Goal: Task Accomplishment & Management: Use online tool/utility

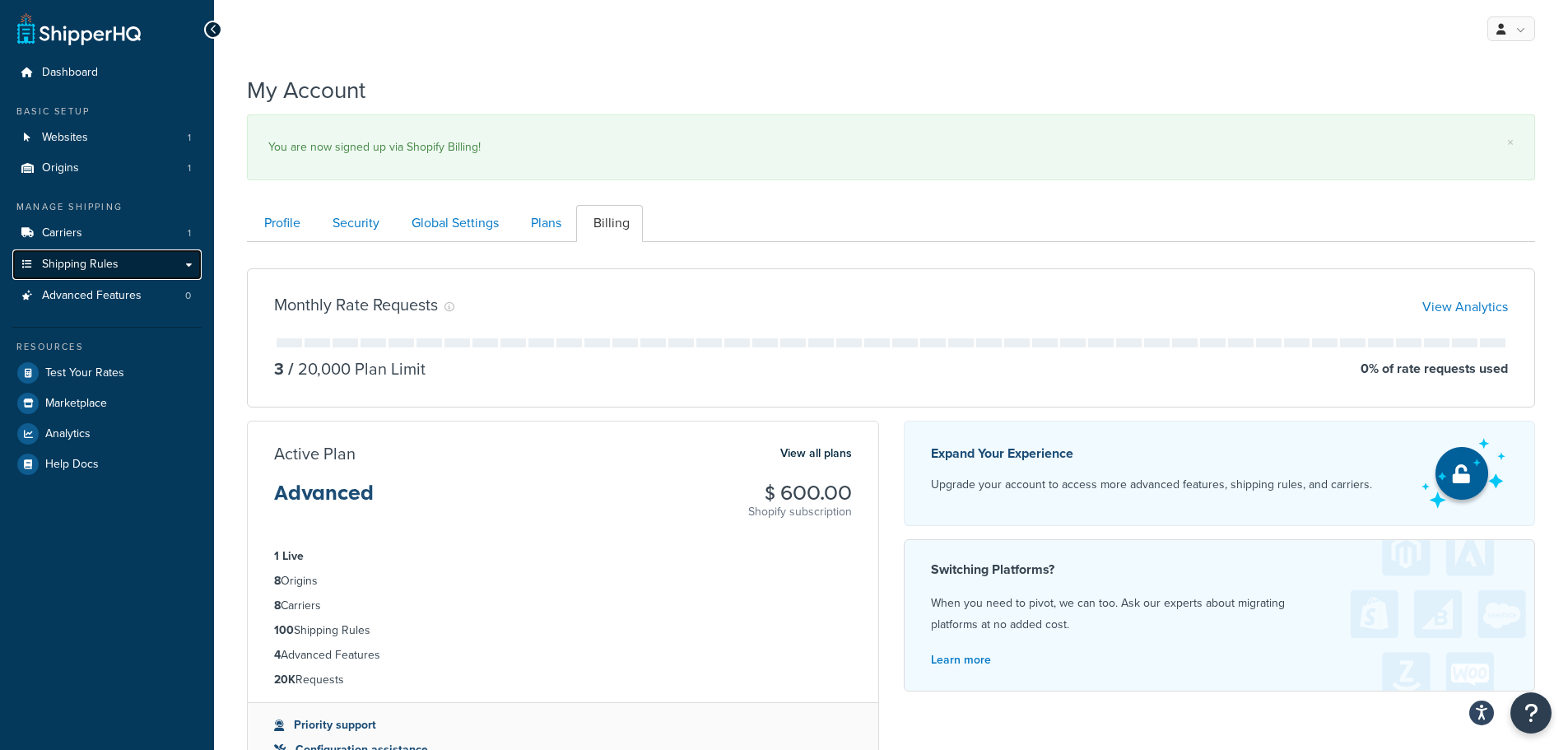
click at [86, 264] on span "Shipping Rules" at bounding box center [80, 264] width 76 height 14
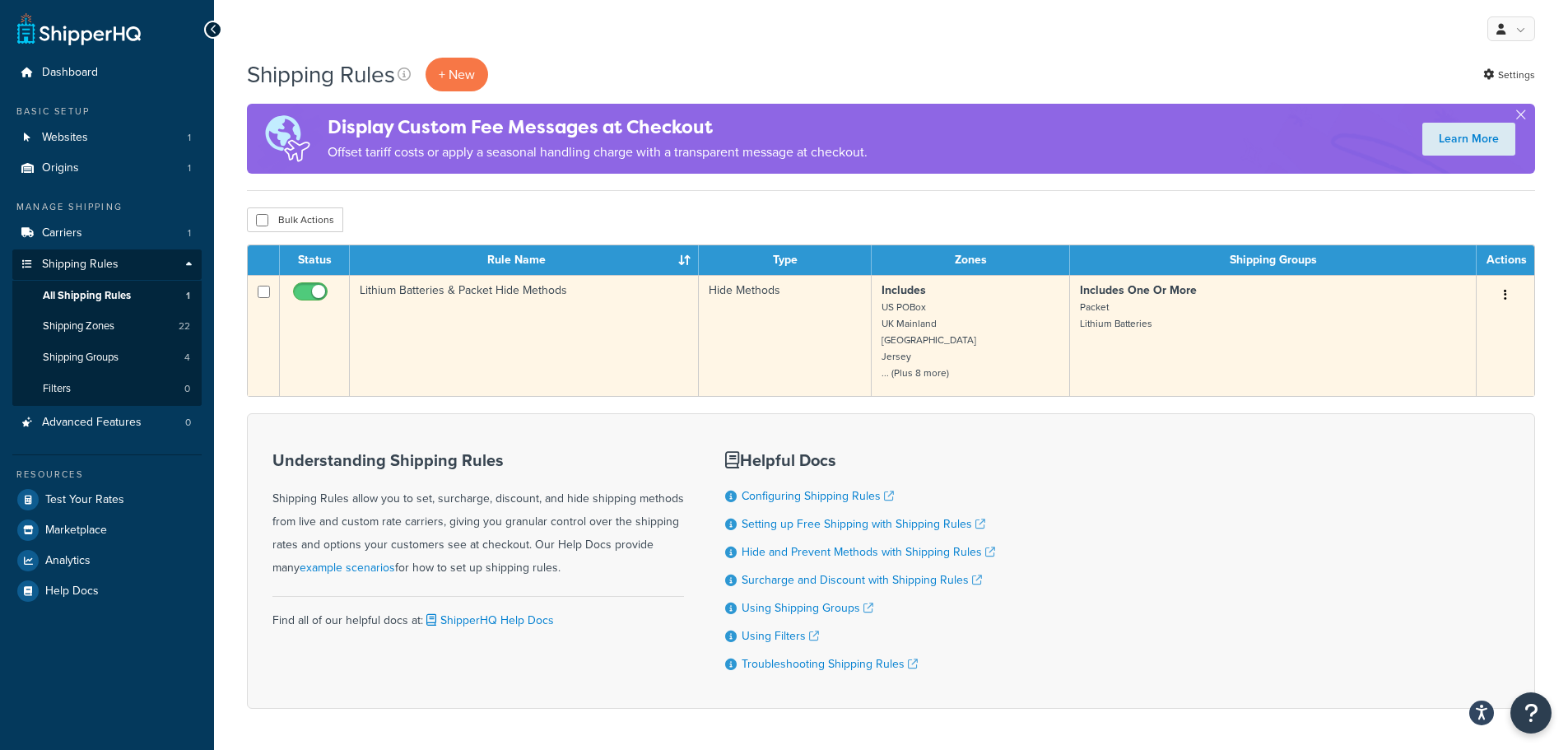
click at [464, 291] on td "Lithium Batteries & Packet Hide Methods" at bounding box center [525, 336] width 349 height 121
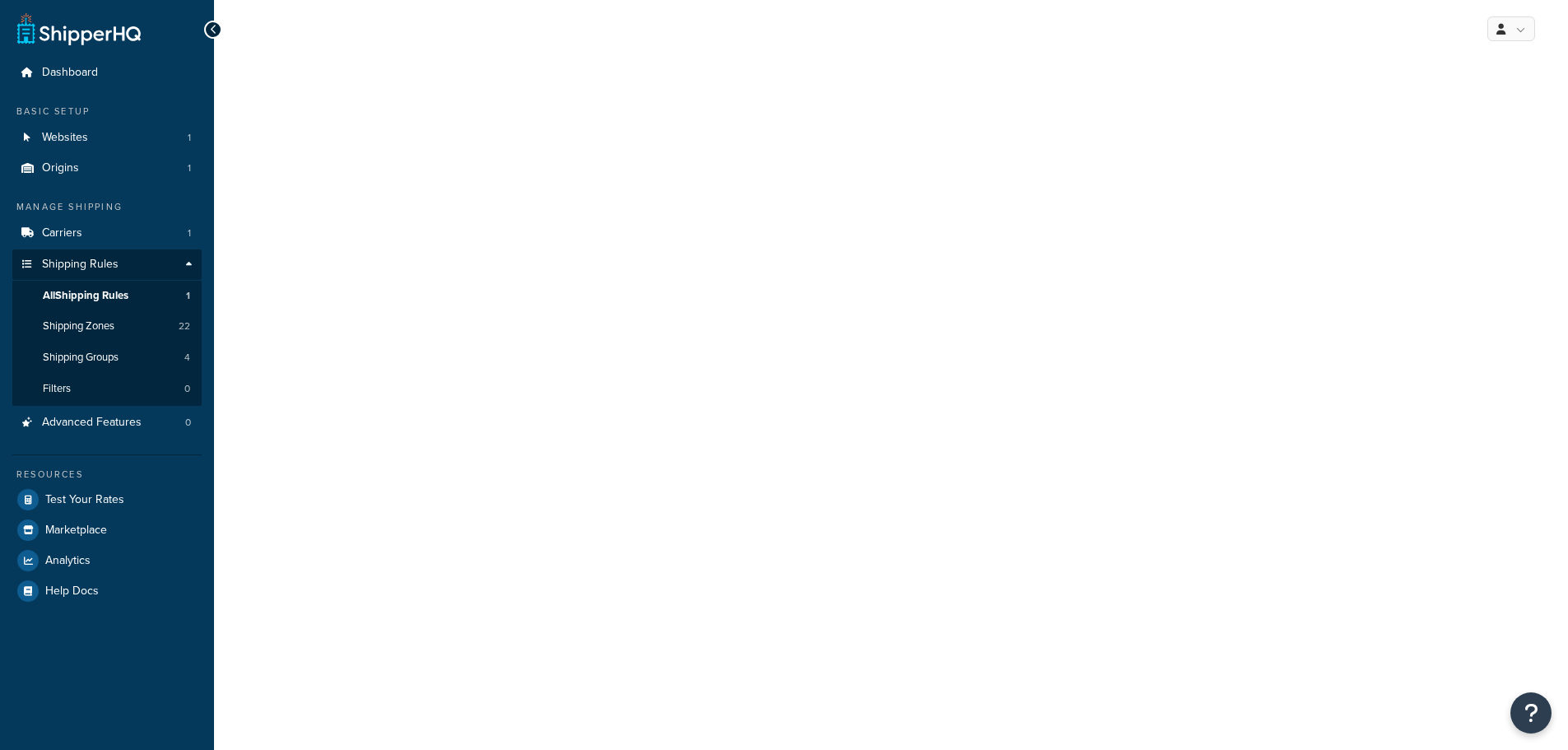
select select "HIDE"
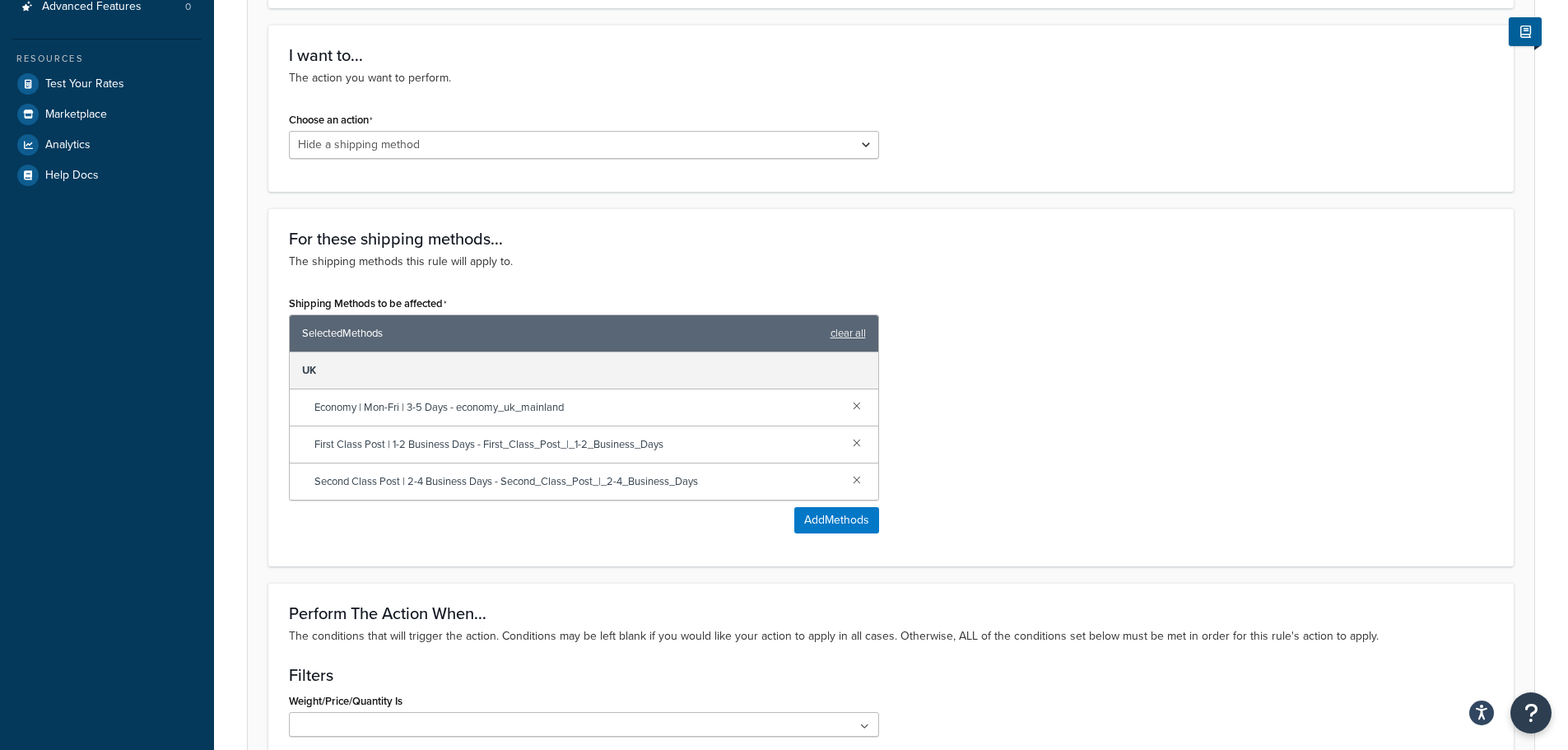
scroll to position [412, 0]
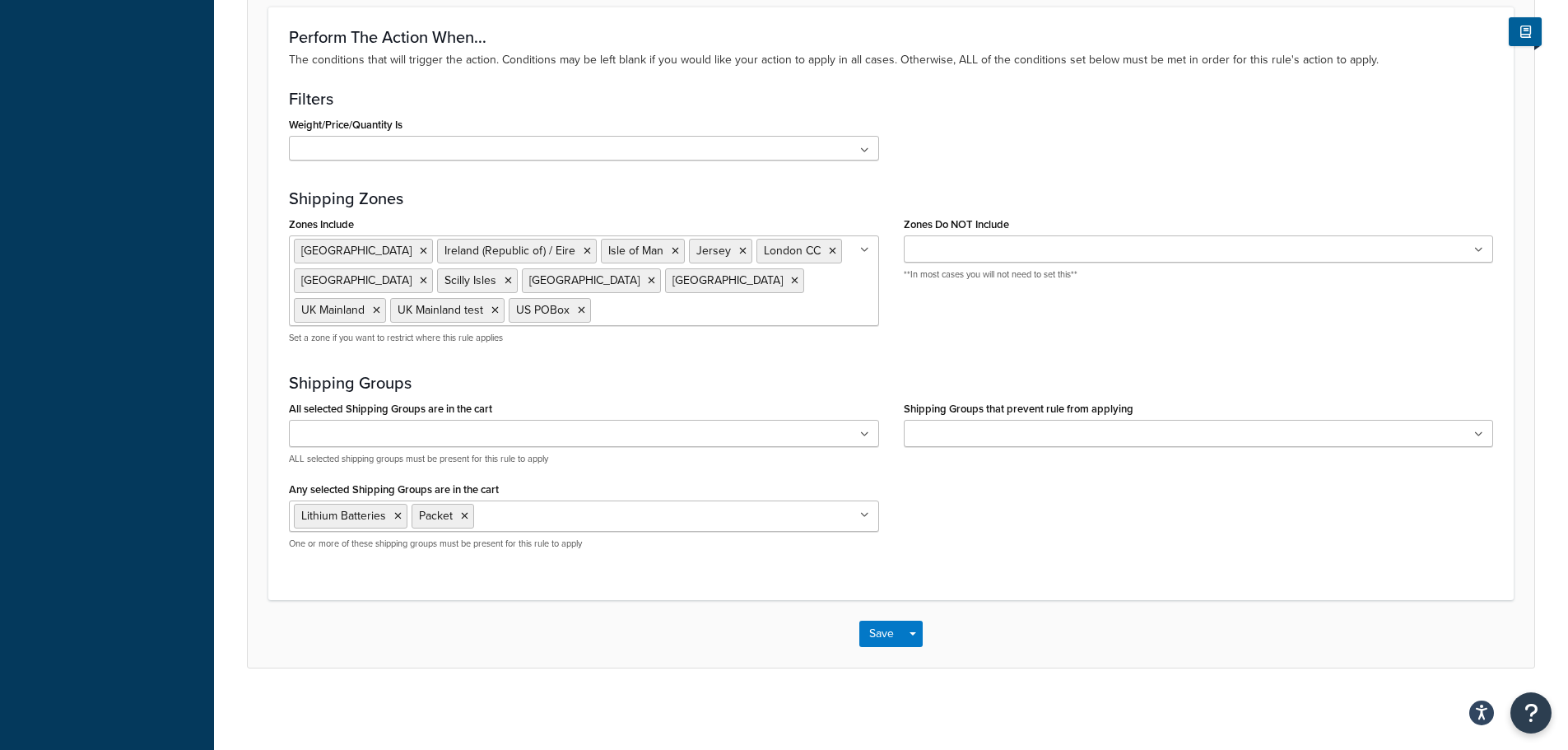
click at [1133, 474] on div "All selected Shipping Groups are in the cart Large Letter Lithium Batteries Pac…" at bounding box center [891, 480] width 1229 height 166
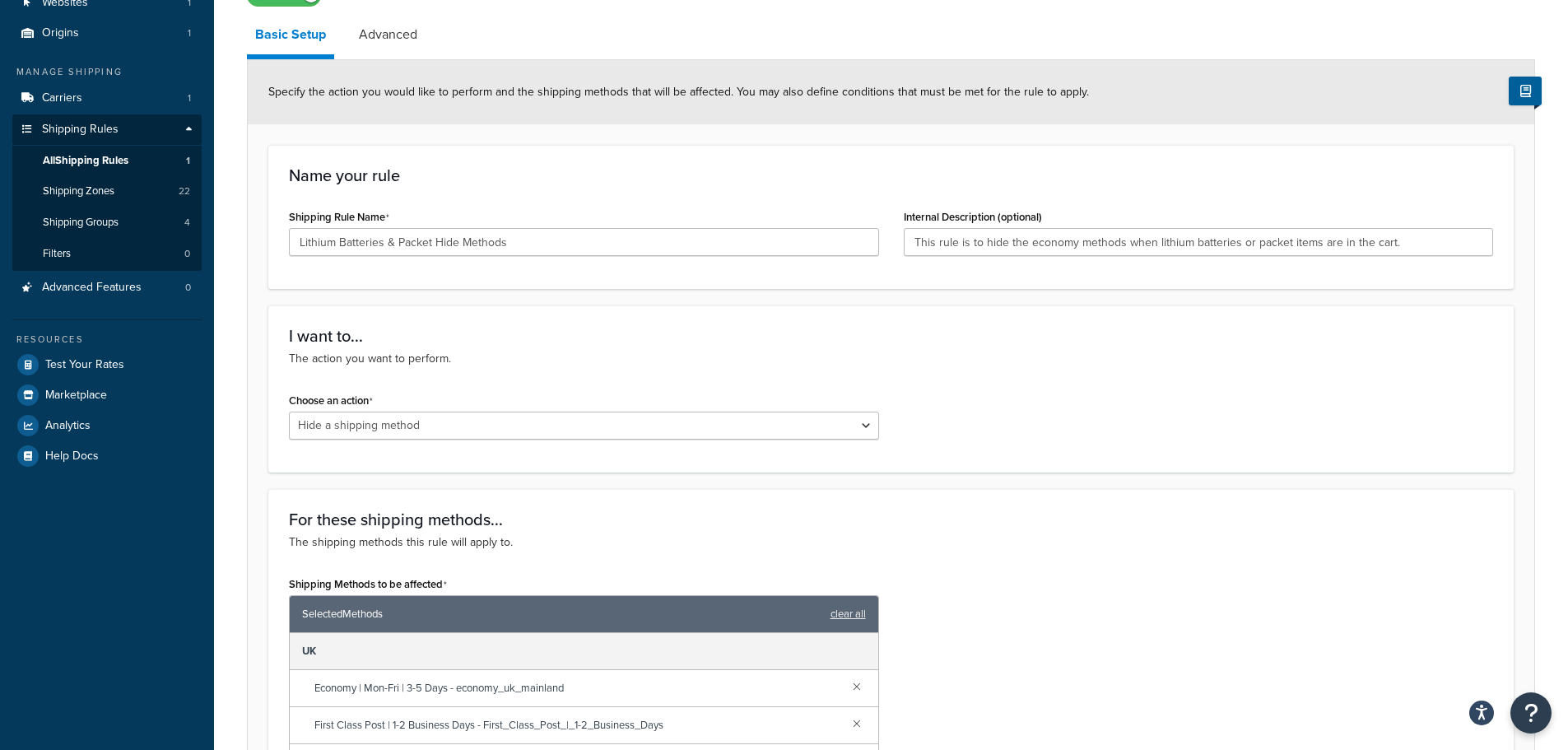
scroll to position [0, 0]
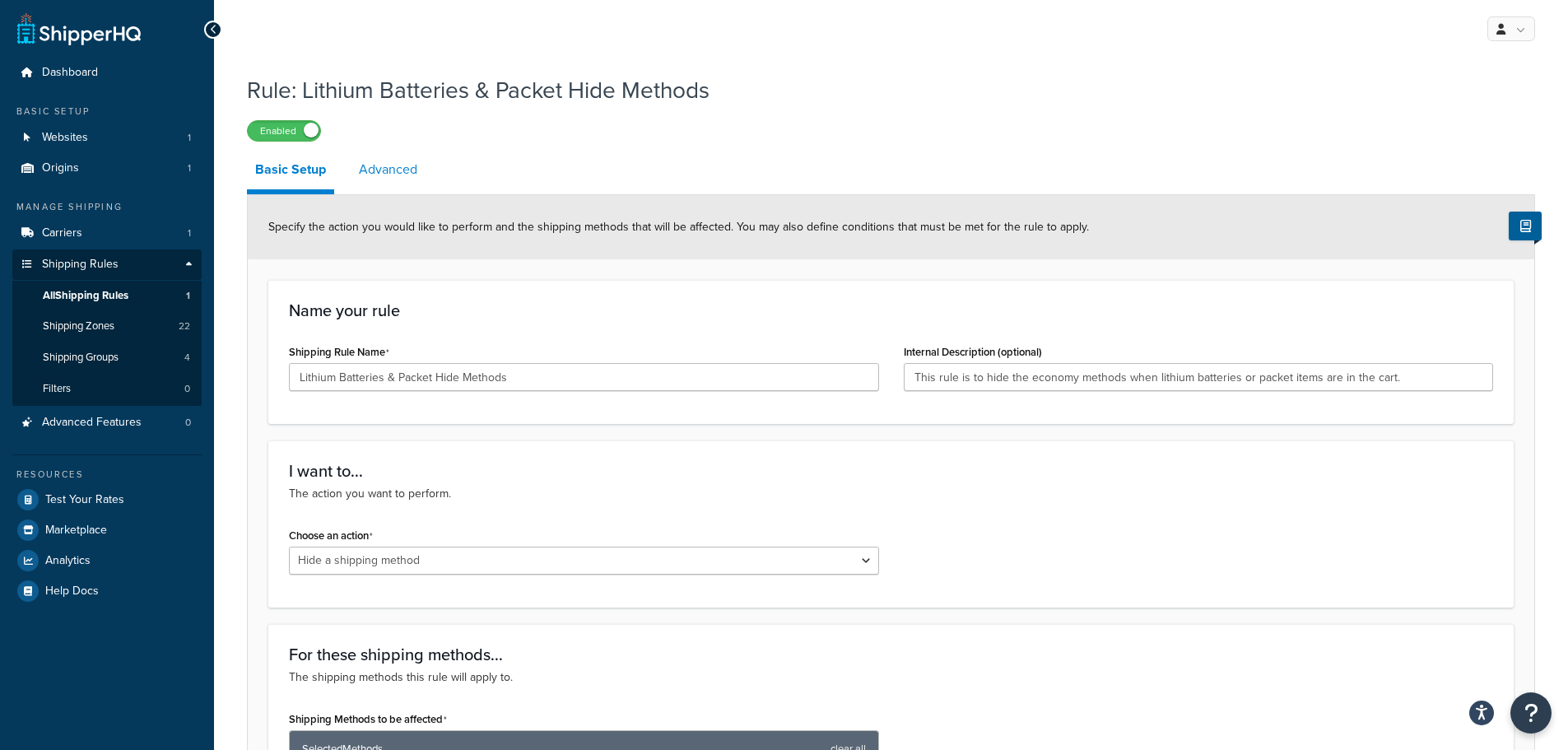
click at [381, 168] on link "Advanced" at bounding box center [388, 169] width 75 height 40
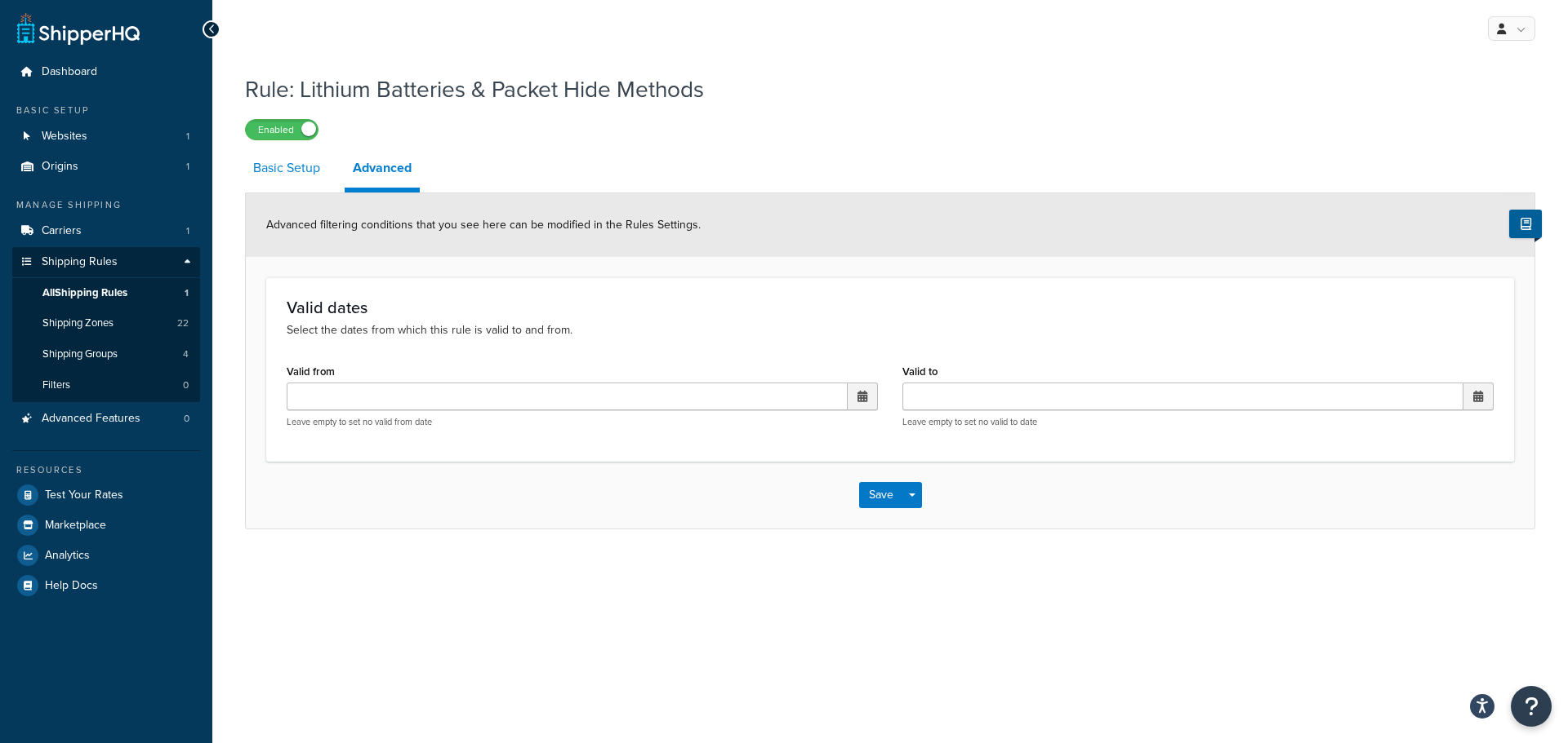
click at [304, 177] on link "Basic Setup" at bounding box center [287, 168] width 83 height 40
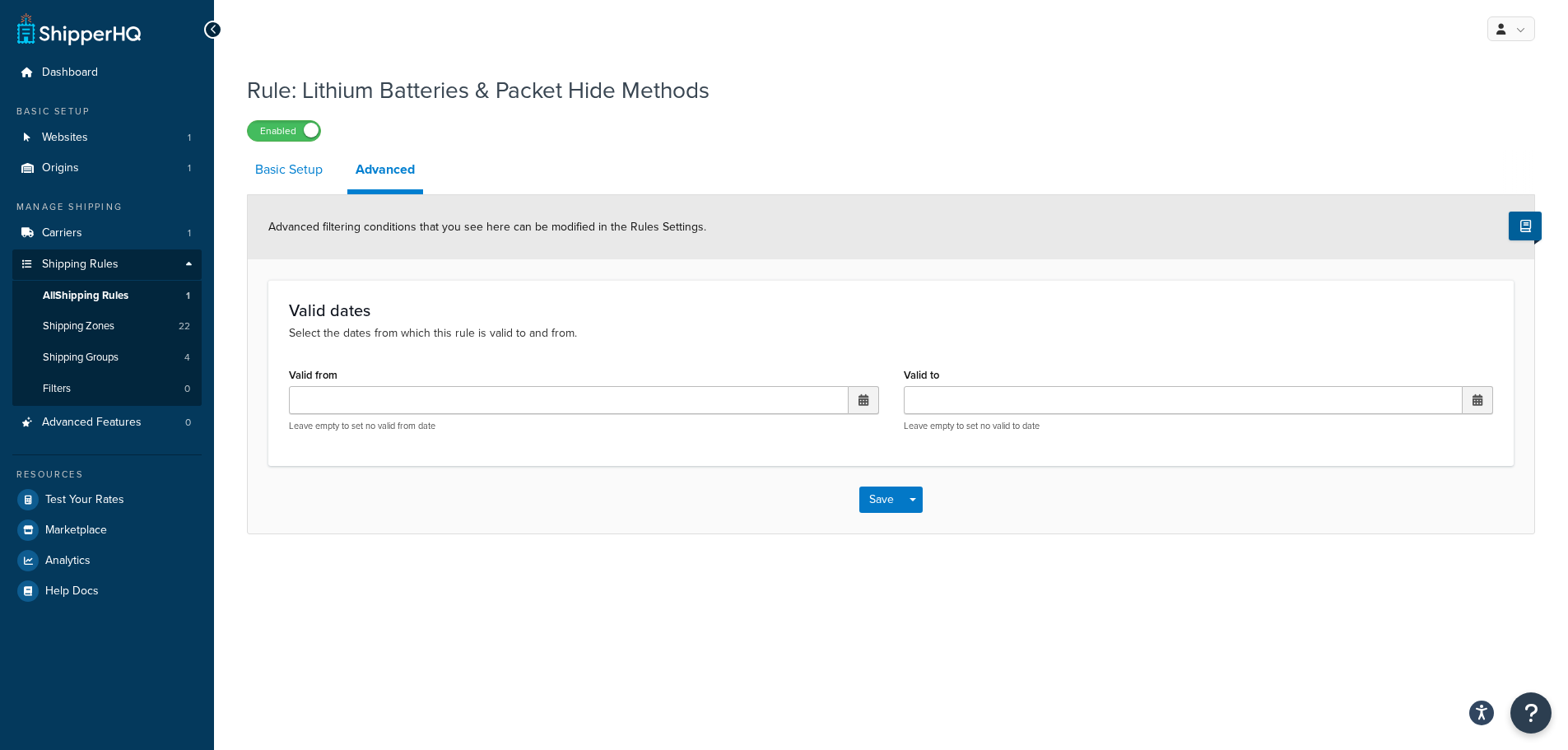
select select "HIDE"
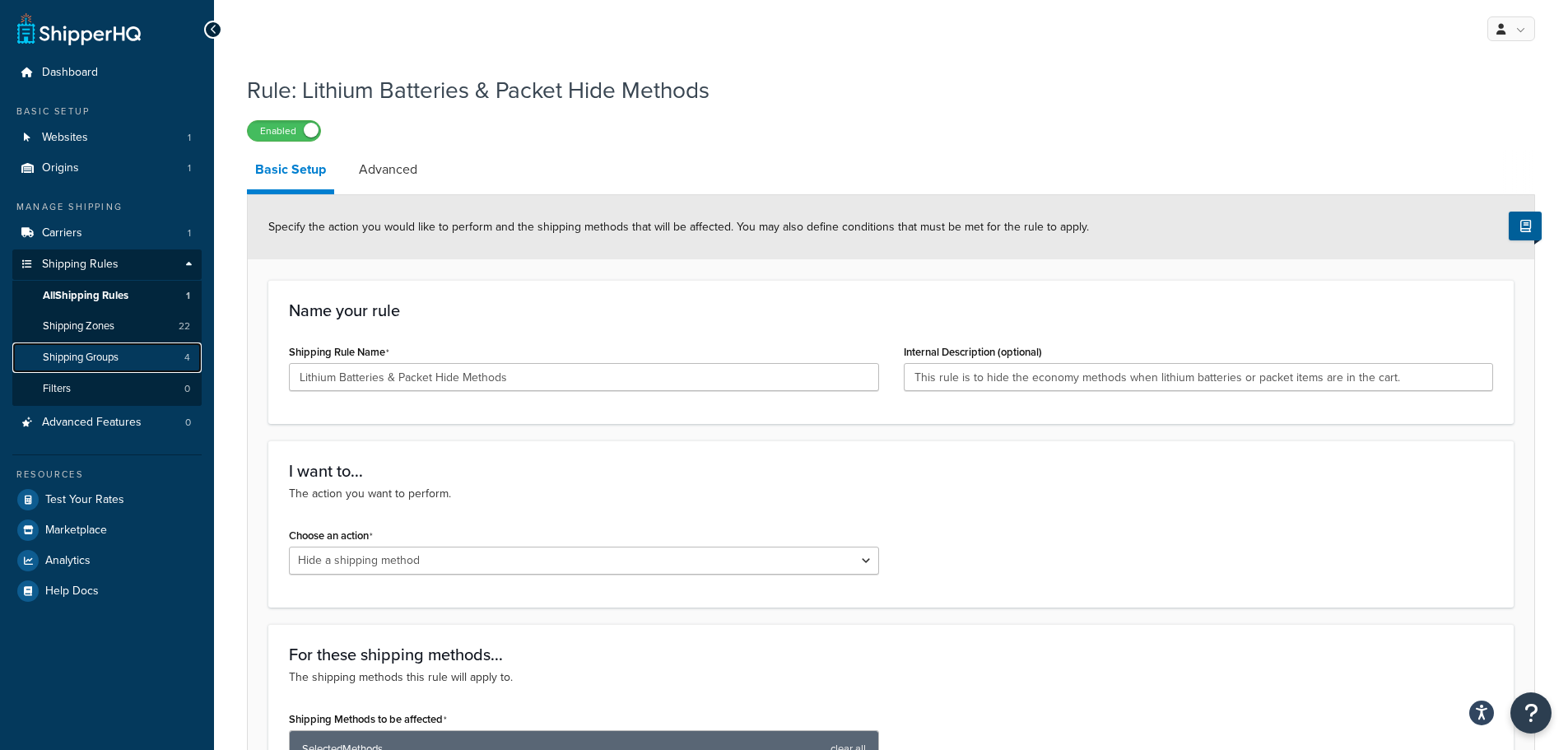
click at [126, 359] on link "Shipping Groups 4" at bounding box center [107, 358] width 189 height 31
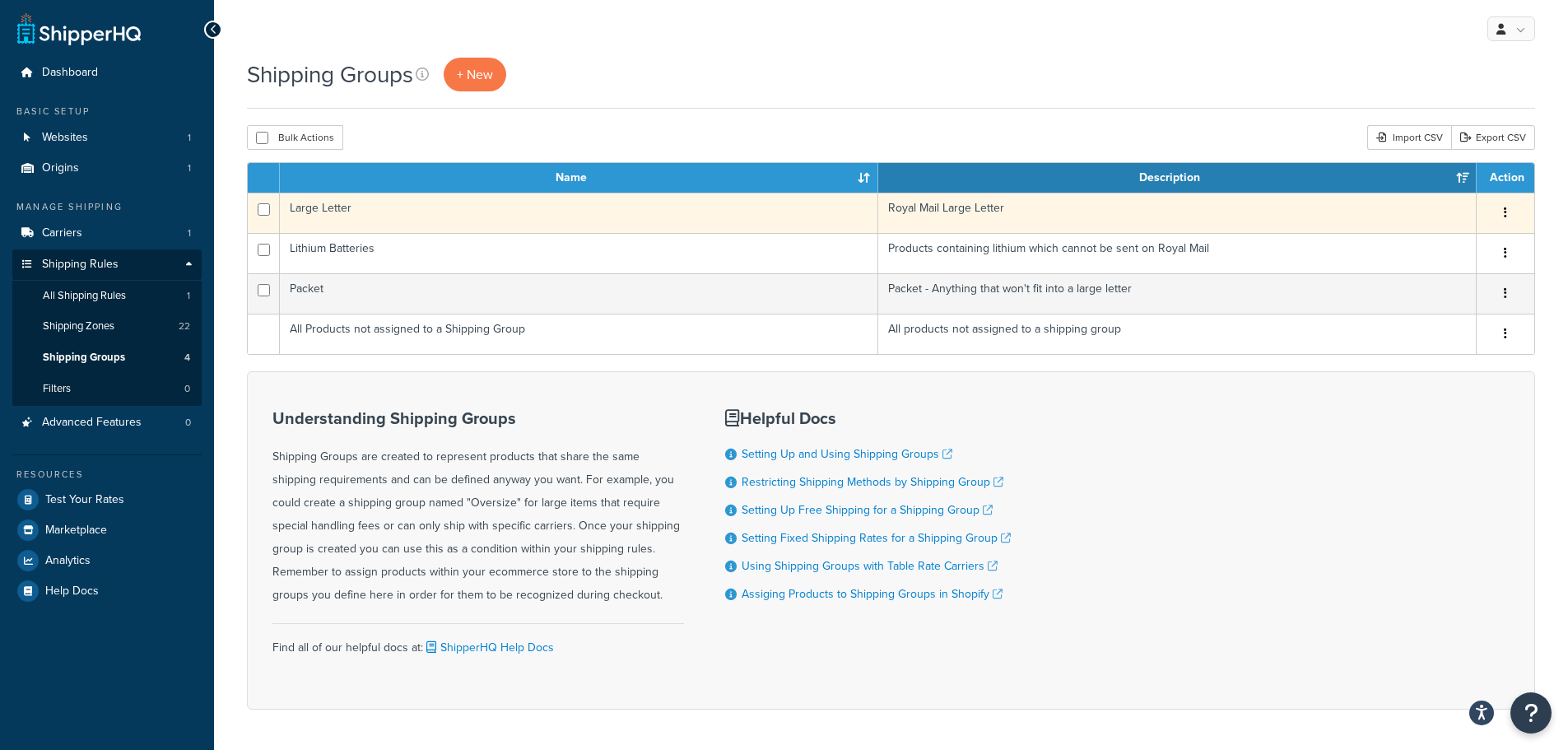
click at [315, 204] on td "Large Letter" at bounding box center [579, 212] width 598 height 40
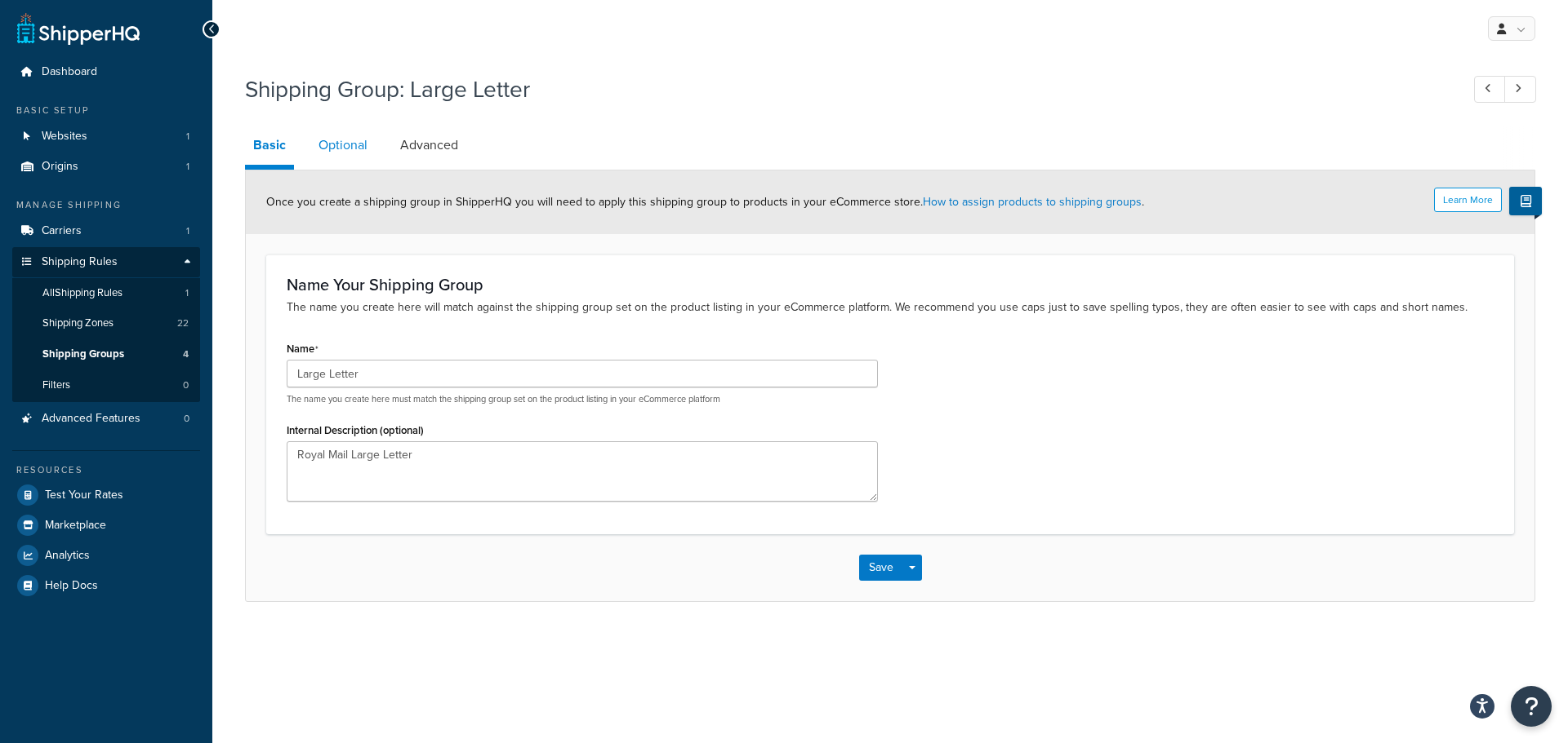
click at [327, 140] on link "Optional" at bounding box center [343, 145] width 65 height 40
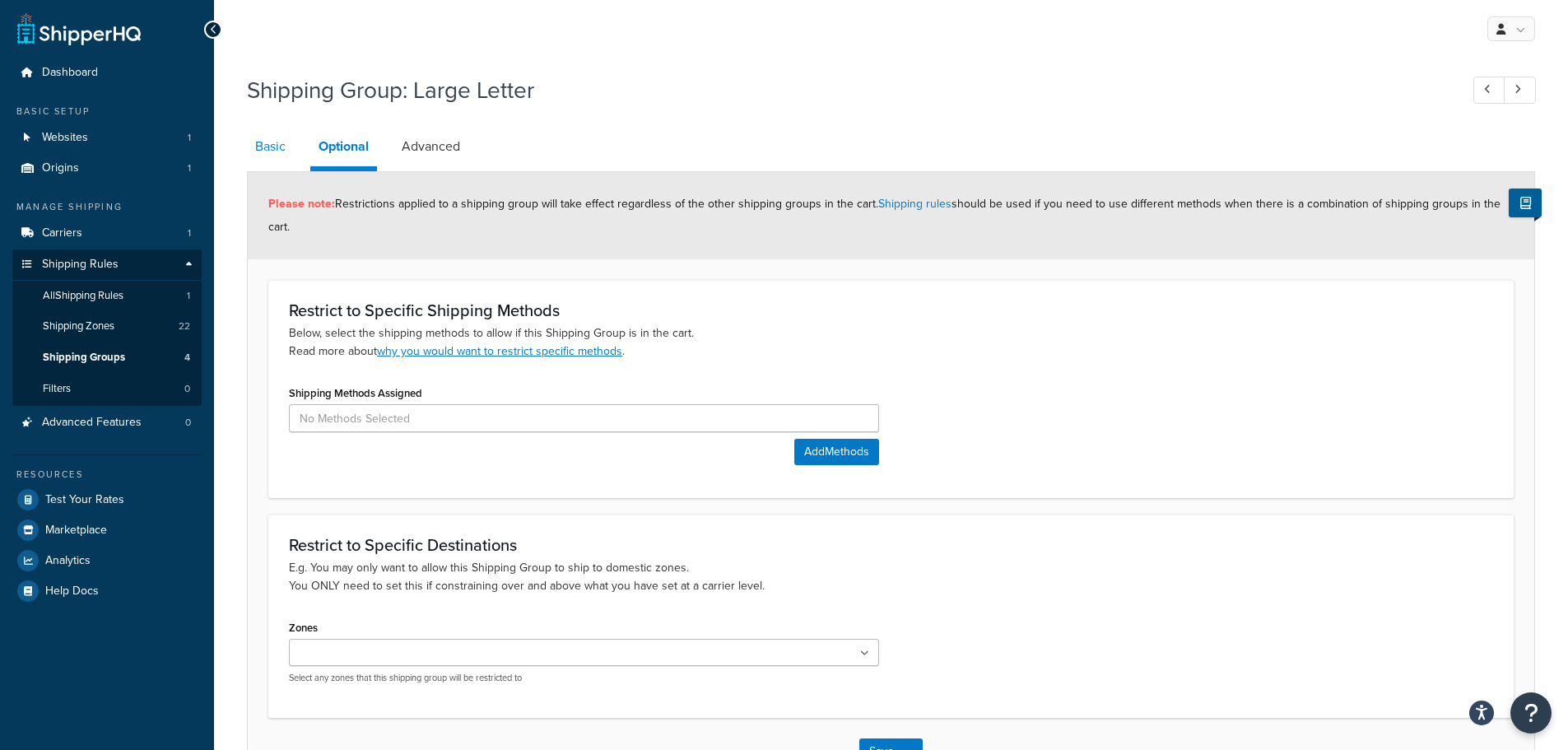
click at [281, 148] on link "Basic" at bounding box center [270, 146] width 47 height 40
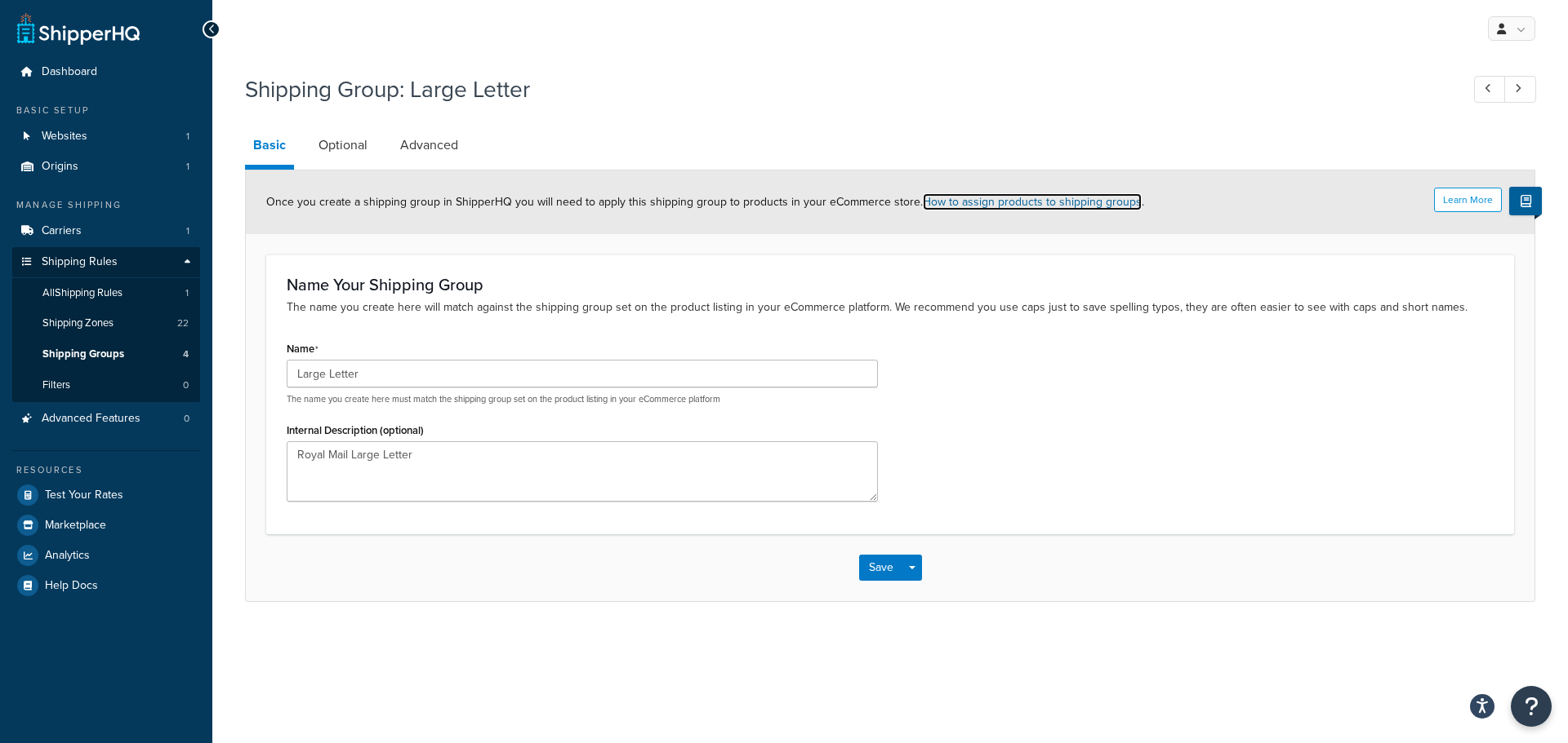
click at [982, 211] on link "How to assign products to shipping groups" at bounding box center [1033, 202] width 219 height 17
click at [135, 293] on link "All Shipping Rules 1" at bounding box center [106, 293] width 188 height 30
